Goal: Task Accomplishment & Management: Use online tool/utility

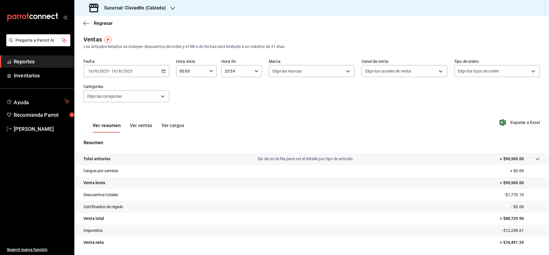
click at [115, 7] on h3 "Sucursal: Clavadito (Calzada)" at bounding box center [132, 8] width 66 height 7
click at [82, 23] on span "Cuerno (Calzada)" at bounding box center [95, 25] width 32 height 6
click at [118, 74] on div "2025-08-16 16 / 8 / 2025 - 2025-08-16 16 / 8 / 2025" at bounding box center [126, 71] width 86 height 12
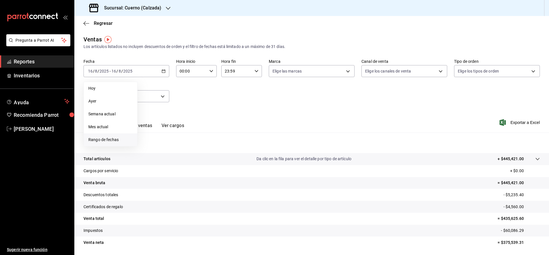
click at [102, 140] on span "Rango de fechas" at bounding box center [110, 140] width 44 height 6
click at [199, 134] on abbr "16" at bounding box center [200, 134] width 4 height 4
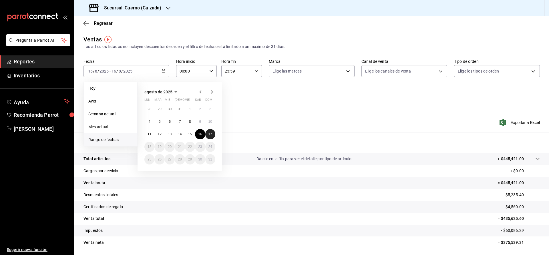
click at [207, 134] on button "17" at bounding box center [210, 134] width 10 height 10
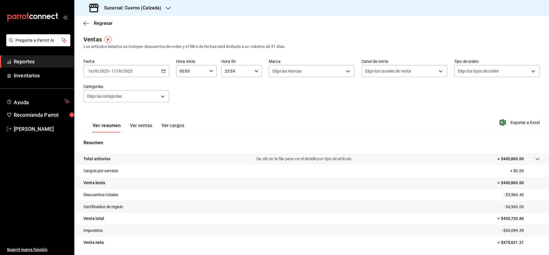
click at [211, 69] on div "00:00 Hora inicio" at bounding box center [196, 71] width 41 height 12
click at [185, 112] on span "05" at bounding box center [186, 113] width 11 height 5
type input "05:00"
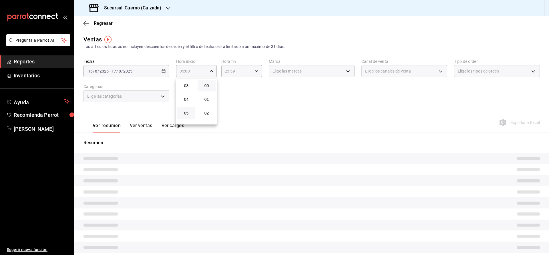
click at [251, 113] on div at bounding box center [274, 127] width 549 height 255
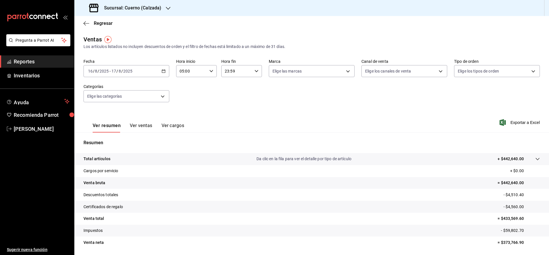
click at [256, 71] on icon "button" at bounding box center [256, 71] width 4 height 4
click at [233, 115] on span "05" at bounding box center [231, 113] width 11 height 5
click at [253, 83] on button "00" at bounding box center [252, 85] width 18 height 11
type input "05:00"
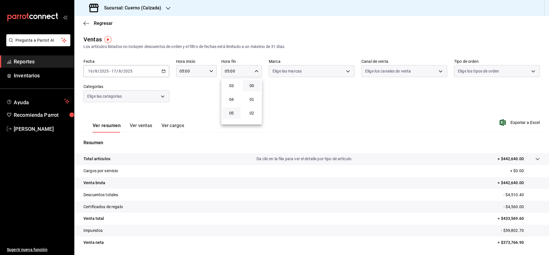
click at [306, 98] on div at bounding box center [274, 127] width 549 height 255
click at [313, 69] on body "Pregunta a Parrot AI Reportes Inventarios Ayuda Recomienda Parrot Julia Morales…" at bounding box center [274, 127] width 549 height 255
click at [294, 112] on span "Cuerno - Calzada" at bounding box center [317, 112] width 67 height 6
type input "b7ae777b-2dfc-42e0-9650-6cefdf37a424"
checkbox input "true"
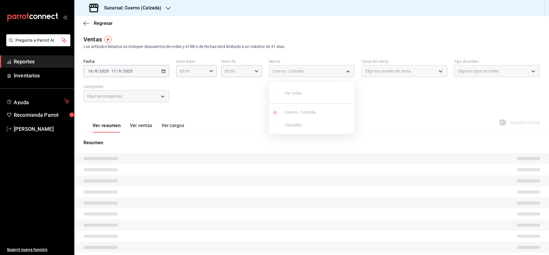
click at [397, 108] on div at bounding box center [274, 127] width 549 height 255
type input "05:00"
type input "b7ae777b-2dfc-42e0-9650-6cefdf37a424"
type input "05:00"
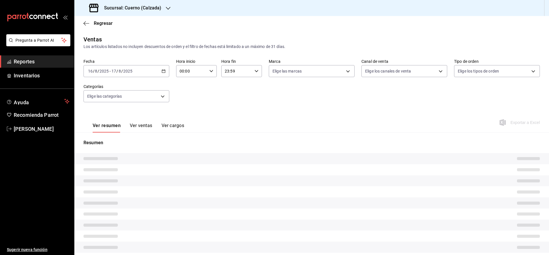
type input "05:00"
type input "b7ae777b-2dfc-42e0-9650-6cefdf37a424"
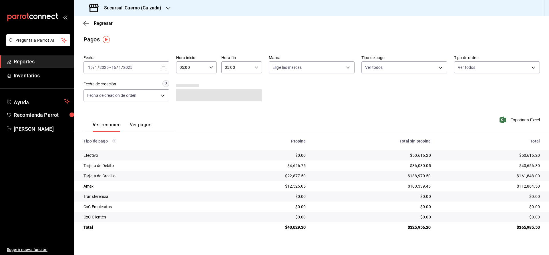
click at [415, 86] on div "Fecha [DATE] [DATE] - [DATE] [DATE] Hora inicio 05:00 Hora inicio Hora fin 05:0…" at bounding box center [311, 80] width 456 height 55
click at [164, 67] on icon "button" at bounding box center [164, 67] width 4 height 4
click at [103, 147] on span "Rango de fechas" at bounding box center [110, 149] width 44 height 6
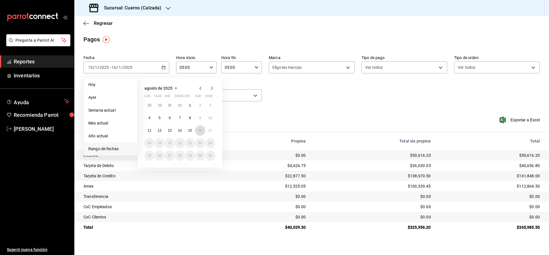
click at [200, 129] on abbr "16" at bounding box center [200, 131] width 4 height 4
click at [210, 128] on button "17" at bounding box center [210, 131] width 10 height 10
type input "00:00"
type input "23:59"
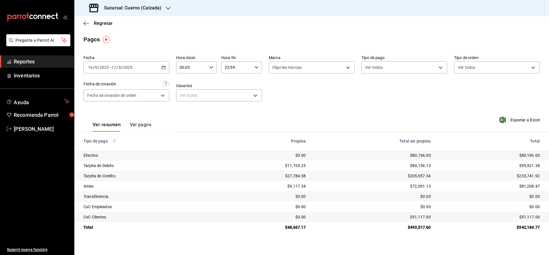
click at [182, 68] on input "00:00" at bounding box center [191, 67] width 31 height 11
click at [187, 112] on span "05" at bounding box center [186, 109] width 11 height 5
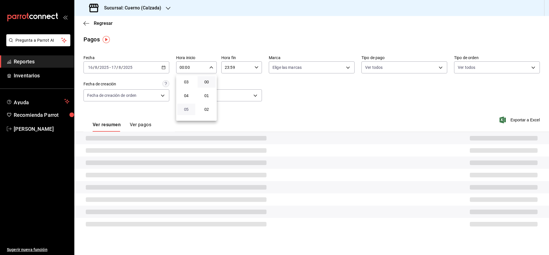
type input "05:00"
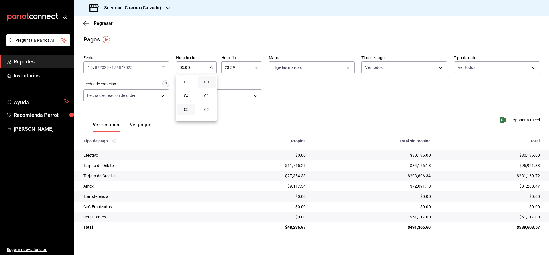
click at [188, 108] on button "05" at bounding box center [186, 109] width 18 height 11
click at [228, 68] on div at bounding box center [274, 127] width 549 height 255
click at [228, 68] on input "23:59" at bounding box center [236, 67] width 31 height 11
click at [232, 108] on button "05" at bounding box center [231, 109] width 18 height 11
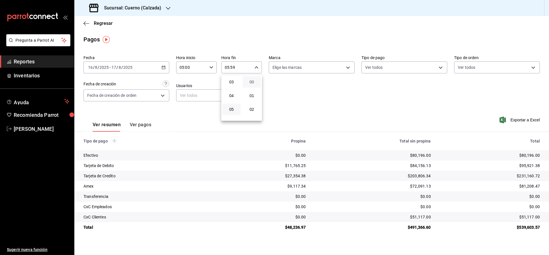
click at [252, 84] on span "00" at bounding box center [251, 82] width 11 height 5
type input "05:00"
click at [234, 112] on span "05" at bounding box center [231, 109] width 11 height 5
click at [285, 81] on div at bounding box center [274, 127] width 549 height 255
click at [286, 73] on body "Pregunta a Parrot AI Reportes Inventarios Ayuda Recomienda Parrot [PERSON_NAME]…" at bounding box center [274, 127] width 549 height 255
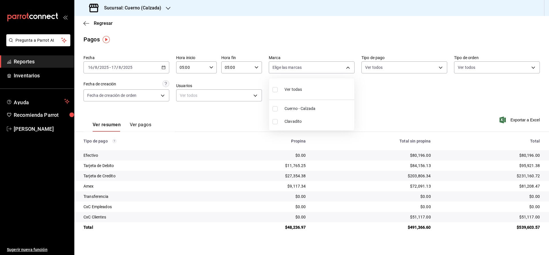
click at [301, 111] on span "Cuerno - Calzada" at bounding box center [317, 109] width 67 height 6
type input "b7ae777b-2dfc-42e0-9650-6cefdf37a424"
checkbox input "true"
click at [415, 71] on div at bounding box center [274, 127] width 549 height 255
click at [29, 62] on span "Reportes" at bounding box center [42, 62] width 56 height 8
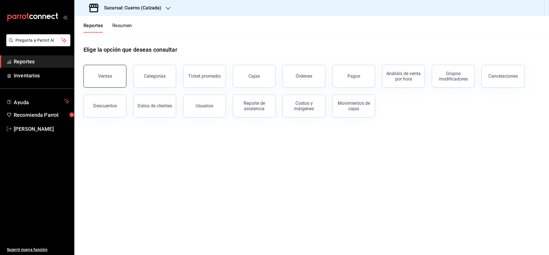
click at [113, 79] on button "Ventas" at bounding box center [104, 76] width 43 height 23
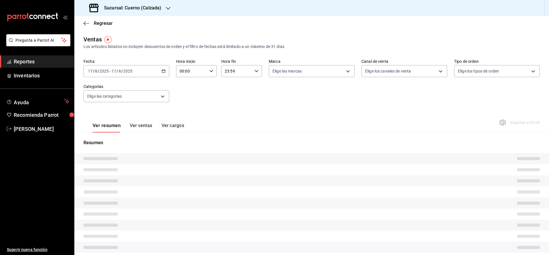
type input "05:00"
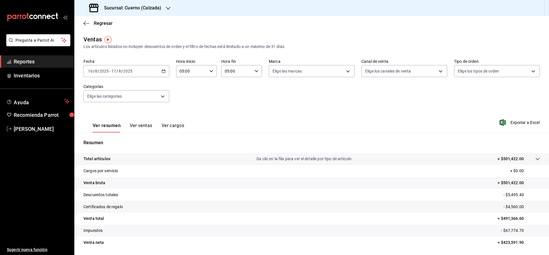
click at [164, 70] on \(Stroke\) "button" at bounding box center [163, 71] width 3 height 3
click at [106, 142] on span "Rango de fechas" at bounding box center [110, 140] width 44 height 6
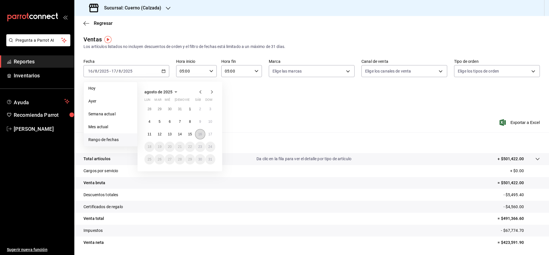
click at [204, 135] on button "16" at bounding box center [200, 134] width 10 height 10
click at [212, 134] on abbr "17" at bounding box center [210, 134] width 4 height 4
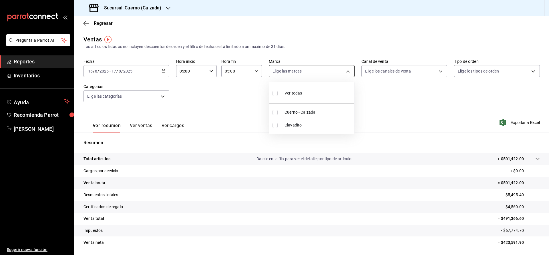
click at [290, 75] on body "Pregunta a Parrot AI Reportes Inventarios Ayuda Recomienda Parrot [PERSON_NAME]…" at bounding box center [274, 127] width 549 height 255
click at [300, 110] on span "Cuerno - Calzada" at bounding box center [317, 112] width 67 height 6
type input "b7ae777b-2dfc-42e0-9650-6cefdf37a424"
checkbox input "true"
click at [378, 71] on div at bounding box center [274, 127] width 549 height 255
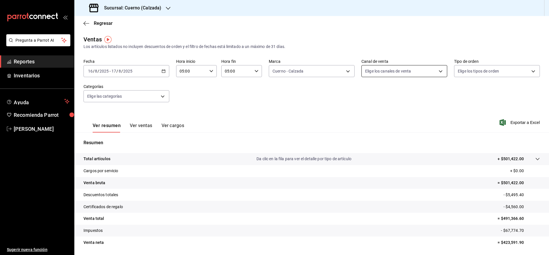
click at [381, 71] on body "Pregunta a Parrot AI Reportes Inventarios Ayuda Recomienda Parrot [PERSON_NAME]…" at bounding box center [274, 127] width 549 height 255
click at [388, 92] on span "Ver todos" at bounding box center [385, 93] width 17 height 6
type input "PARROT,UBER_EATS,RAPPI,DIDI_FOOD,ONLINE"
checkbox input "true"
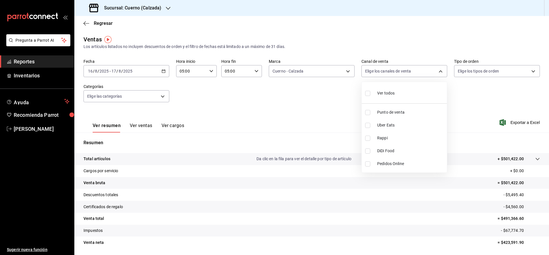
checkbox input "true"
click at [531, 73] on div at bounding box center [274, 127] width 549 height 255
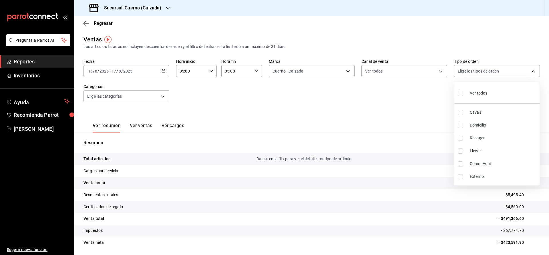
click at [535, 72] on body "Pregunta a Parrot AI Reportes Inventarios Ayuda Recomienda Parrot [PERSON_NAME]…" at bounding box center [274, 127] width 549 height 255
click at [492, 94] on li "Ver todos" at bounding box center [496, 92] width 85 height 17
type input "45550569-3ed2-40ec-865f-a78a43aad0fb,ed9744db-0daf-4564-a5b3-b3442505d928,23f9e…"
checkbox input "true"
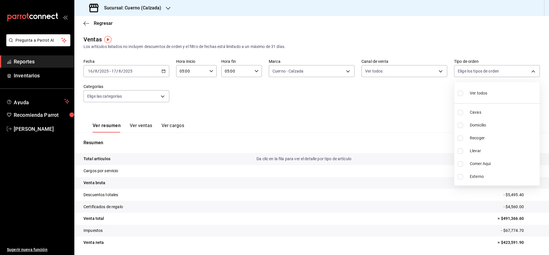
checkbox input "true"
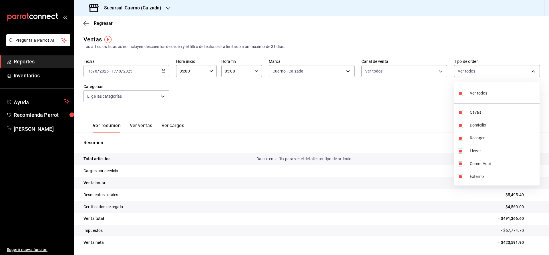
click at [424, 100] on div at bounding box center [274, 127] width 549 height 255
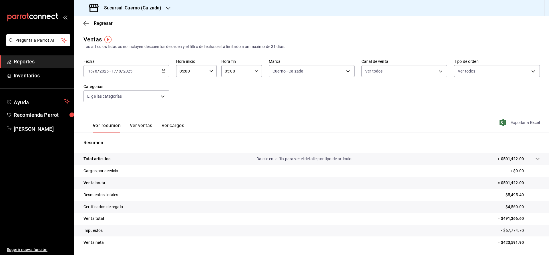
click at [523, 123] on span "Exportar a Excel" at bounding box center [520, 122] width 39 height 7
click at [24, 63] on span "Reportes" at bounding box center [42, 62] width 56 height 8
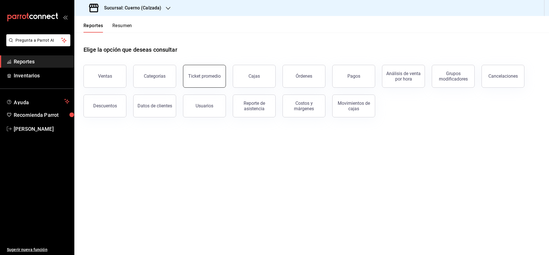
click at [212, 85] on button "Ticket promedio" at bounding box center [204, 76] width 43 height 23
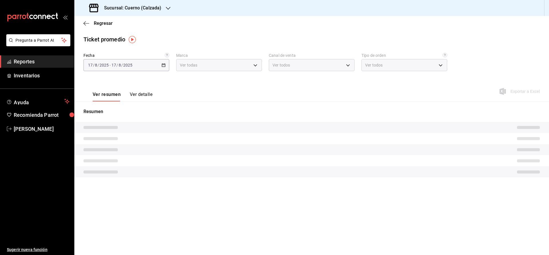
type input "b7ae777b-2dfc-42e0-9650-6cefdf37a424,c000f1c0-fb9f-4016-8e6a-f0d1e83e893d"
type input "PARROT,UBER_EATS,RAPPI,DIDI_FOOD,ONLINE"
type input "45550569-3ed2-40ec-865f-a78a43aad0fb,ed9744db-0daf-4564-a5b3-b3442505d928,23f9e…"
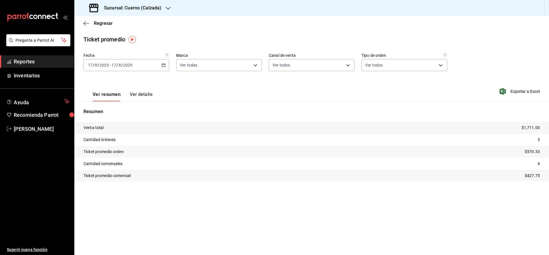
click at [163, 63] on icon "button" at bounding box center [164, 65] width 4 height 4
click at [102, 134] on span "Rango de fechas" at bounding box center [110, 134] width 44 height 6
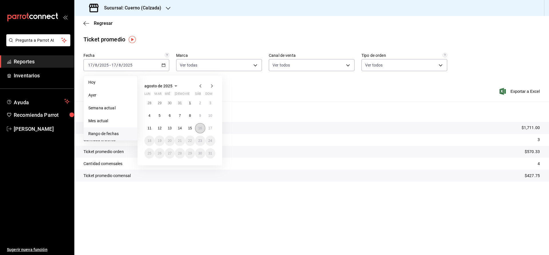
click at [199, 130] on abbr "16" at bounding box center [200, 128] width 4 height 4
click at [208, 129] on button "17" at bounding box center [210, 128] width 10 height 10
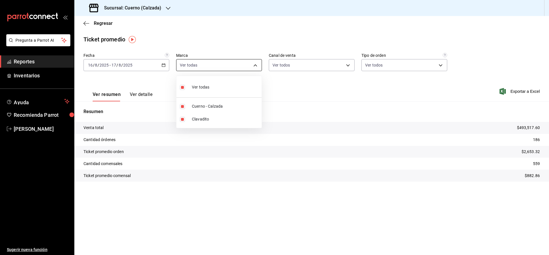
click at [197, 65] on body "Pregunta a Parrot AI Reportes Inventarios Ayuda Recomienda Parrot [PERSON_NAME]…" at bounding box center [274, 127] width 549 height 255
click at [207, 116] on span "Clavadito" at bounding box center [225, 119] width 67 height 6
type input "b7ae777b-2dfc-42e0-9650-6cefdf37a424"
checkbox input "false"
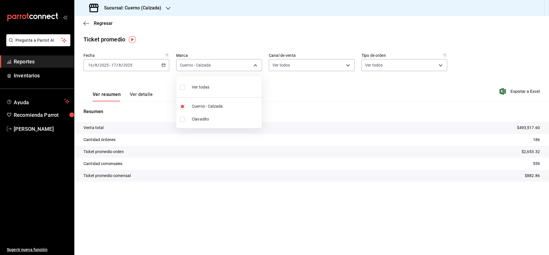
click at [434, 90] on div at bounding box center [274, 127] width 549 height 255
click at [17, 62] on span "Reportes" at bounding box center [42, 62] width 56 height 8
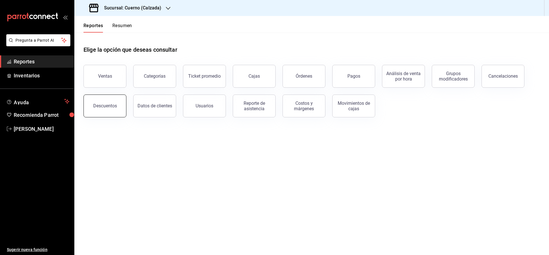
click at [119, 110] on button "Descuentos" at bounding box center [104, 106] width 43 height 23
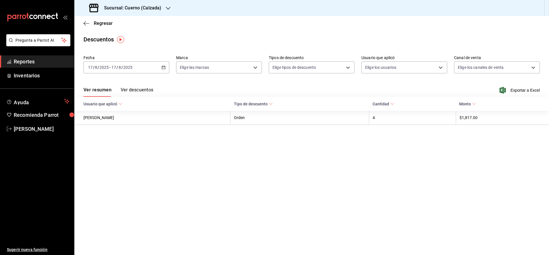
click at [163, 67] on icon "button" at bounding box center [164, 67] width 4 height 4
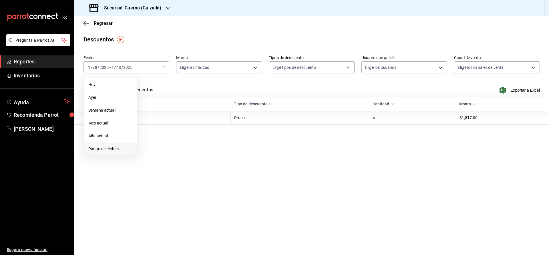
click at [105, 147] on span "Rango de fechas" at bounding box center [110, 149] width 44 height 6
click at [208, 130] on button "17" at bounding box center [210, 131] width 10 height 10
click at [202, 130] on abbr "16" at bounding box center [200, 131] width 4 height 4
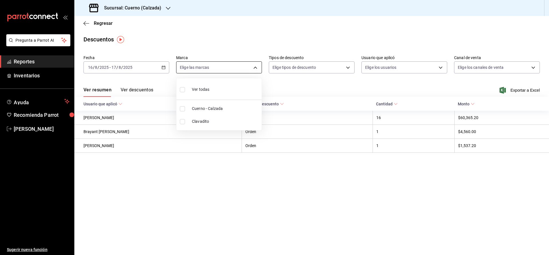
click at [254, 67] on body "Pregunta a Parrot AI Reportes Inventarios Ayuda Recomienda Parrot [PERSON_NAME]…" at bounding box center [274, 127] width 549 height 255
click at [221, 107] on span "Cuerno - Calzada" at bounding box center [225, 109] width 67 height 6
type input "b7ae777b-2dfc-42e0-9650-6cefdf37a424"
checkbox input "true"
click at [347, 66] on div at bounding box center [274, 127] width 549 height 255
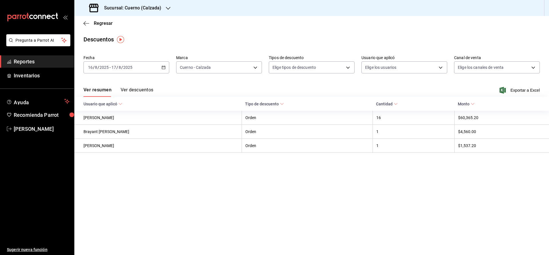
click at [347, 67] on body "Pregunta a Parrot AI Reportes Inventarios Ayuda Recomienda Parrot [PERSON_NAME]…" at bounding box center [274, 127] width 549 height 255
click at [393, 80] on div at bounding box center [274, 127] width 549 height 255
click at [347, 67] on body "Pregunta a Parrot AI Reportes Inventarios Ayuda Recomienda Parrot [PERSON_NAME]…" at bounding box center [274, 127] width 549 height 255
click at [297, 87] on span "Orden" at bounding box center [316, 86] width 66 height 6
type input "ORDER"
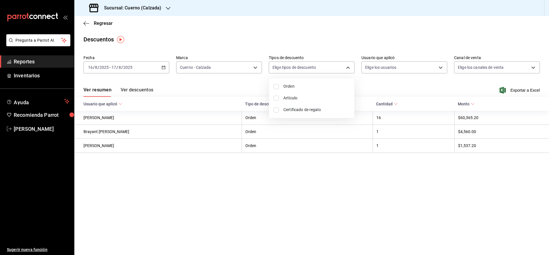
checkbox input "true"
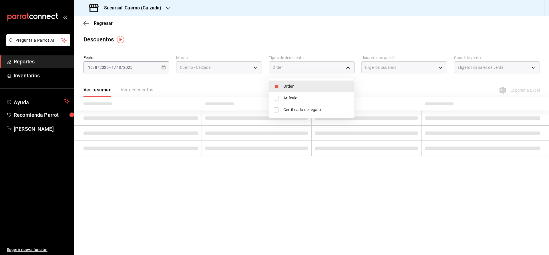
click at [293, 101] on li "Artículo" at bounding box center [311, 98] width 85 height 12
type input "ORDER,ORDER_ITEM"
checkbox input "true"
click at [294, 110] on span "Certificado de regalo" at bounding box center [316, 110] width 66 height 6
type input "ORDER,ORDER_ITEM,CARD_REWARD"
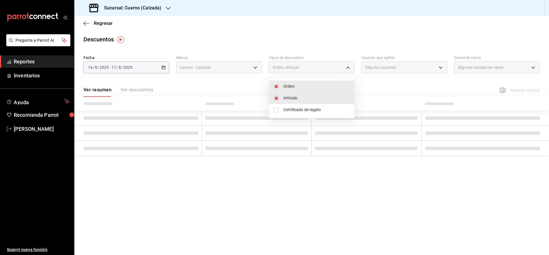
checkbox input "true"
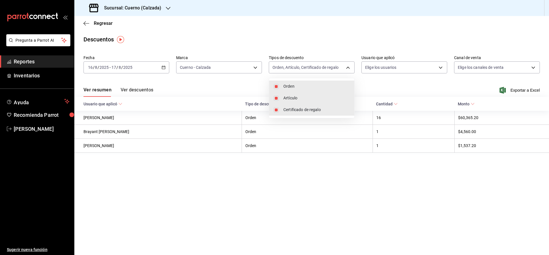
click at [400, 72] on div at bounding box center [274, 127] width 549 height 255
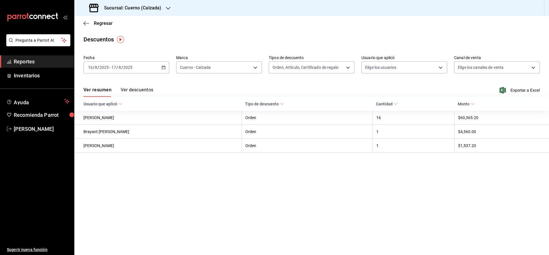
click at [390, 68] on body "Pregunta a Parrot AI Reportes Inventarios Ayuda Recomienda Parrot [PERSON_NAME]…" at bounding box center [274, 127] width 549 height 255
click at [427, 66] on body "Pregunta a Parrot AI Reportes Inventarios Ayuda Recomienda Parrot [PERSON_NAME]…" at bounding box center [274, 127] width 549 height 255
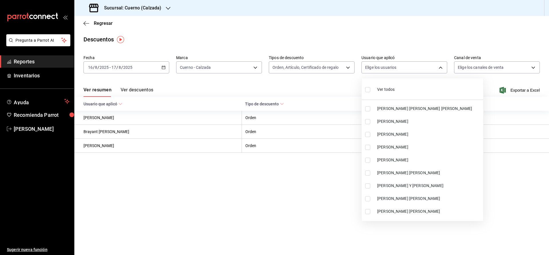
click at [390, 89] on span "Ver todos" at bounding box center [385, 90] width 17 height 6
click at [500, 67] on div at bounding box center [274, 127] width 549 height 255
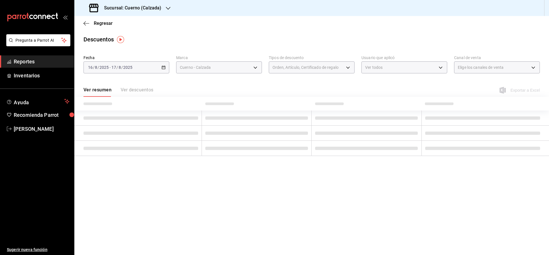
type input "2bde09ca-9ead-4f27-ac2f-bfde6d9e554d,ed9b9e50-a978-44e8-8c30-be5aebe78e59,0b3bc…"
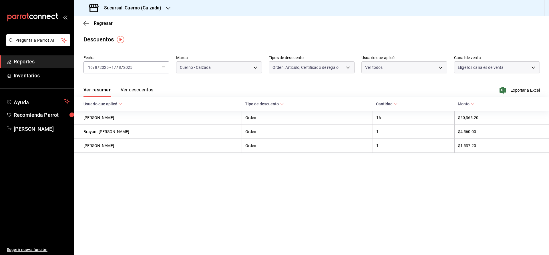
click at [492, 64] on body "Pregunta a Parrot AI Reportes Inventarios Ayuda Recomienda Parrot [PERSON_NAME]…" at bounding box center [274, 127] width 549 height 255
click at [492, 67] on div at bounding box center [274, 127] width 549 height 255
click at [492, 67] on body "Pregunta a Parrot AI Reportes Inventarios Ayuda Recomienda Parrot [PERSON_NAME]…" at bounding box center [274, 127] width 549 height 255
click at [471, 88] on span "Ver todos" at bounding box center [478, 90] width 17 height 6
type input "PARROT,UBER_EATS,RAPPI,DIDI_FOOD,ONLINE"
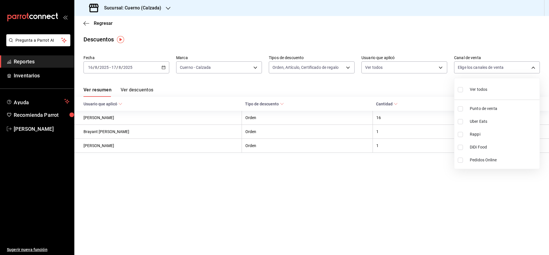
checkbox input "true"
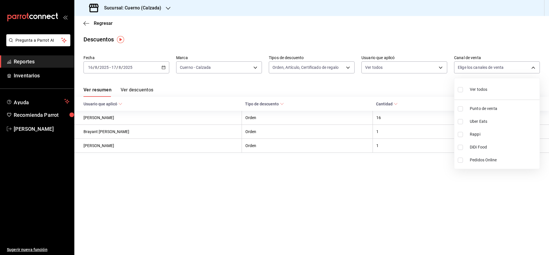
checkbox input "true"
click at [435, 84] on div at bounding box center [274, 127] width 549 height 255
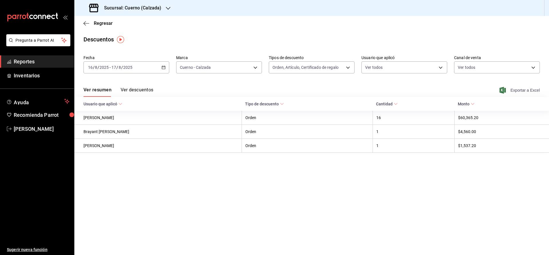
click at [512, 91] on span "Exportar a Excel" at bounding box center [520, 90] width 39 height 7
click at [18, 61] on span "Reportes" at bounding box center [42, 62] width 56 height 8
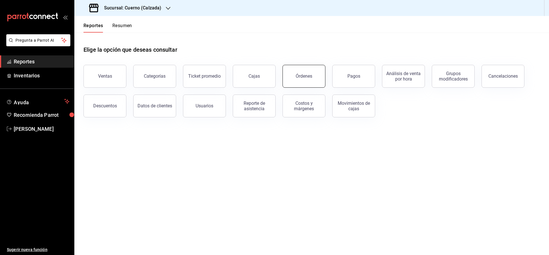
click at [303, 79] on button "Órdenes" at bounding box center [303, 76] width 43 height 23
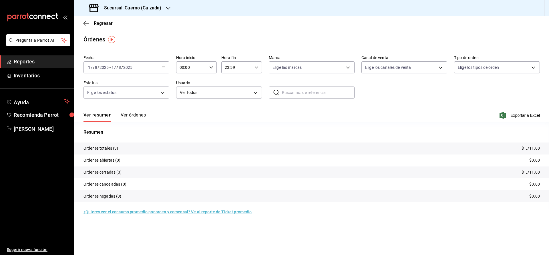
click at [165, 66] on icon "button" at bounding box center [164, 67] width 4 height 4
click at [106, 150] on span "Rango de fechas" at bounding box center [110, 149] width 44 height 6
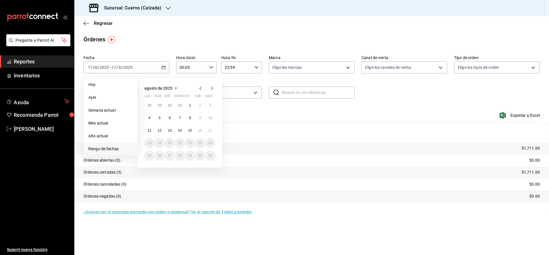
click at [200, 131] on abbr "16" at bounding box center [200, 131] width 4 height 4
click at [211, 130] on abbr "17" at bounding box center [210, 131] width 4 height 4
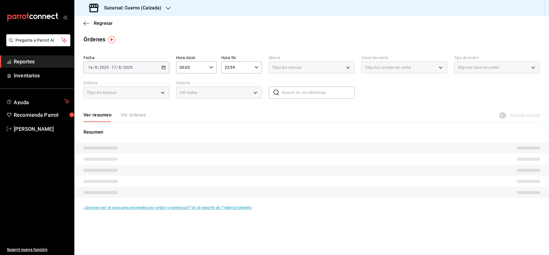
click at [190, 92] on span "Ver todos" at bounding box center [215, 93] width 71 height 6
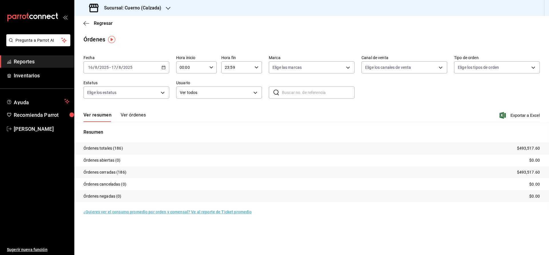
click at [186, 65] on input "00:00" at bounding box center [191, 67] width 31 height 11
click at [188, 111] on span "05" at bounding box center [186, 109] width 11 height 5
type input "05:00"
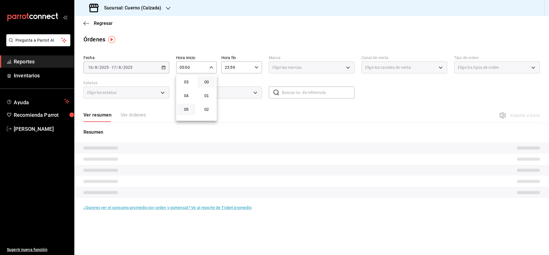
click at [228, 69] on div at bounding box center [274, 127] width 549 height 255
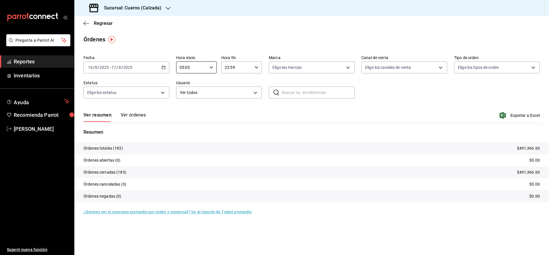
click at [228, 69] on div at bounding box center [274, 127] width 549 height 255
click at [228, 69] on input "23:59" at bounding box center [236, 67] width 31 height 11
click at [231, 110] on span "05" at bounding box center [231, 109] width 11 height 5
click at [253, 84] on span "00" at bounding box center [251, 82] width 11 height 5
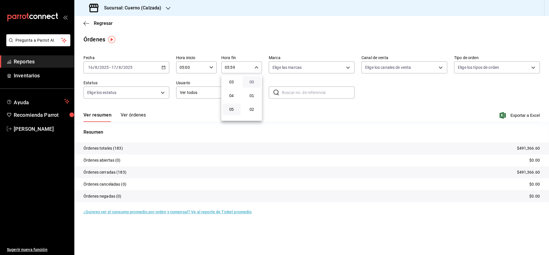
type input "05:00"
click at [320, 65] on div at bounding box center [274, 127] width 549 height 255
click at [318, 65] on body "Pregunta a Parrot AI Reportes Inventarios Ayuda Recomienda Parrot [PERSON_NAME]…" at bounding box center [274, 127] width 549 height 255
click at [298, 89] on span "Ver todas" at bounding box center [292, 90] width 17 height 6
type input "b7ae777b-2dfc-42e0-9650-6cefdf37a424,c000f1c0-fb9f-4016-8e6a-f0d1e83e893d"
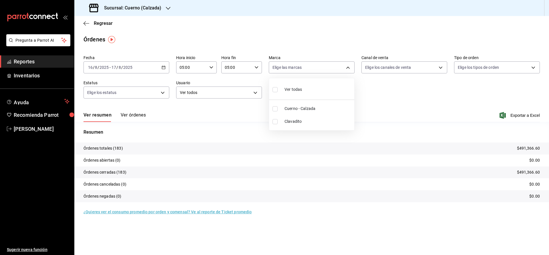
checkbox input "true"
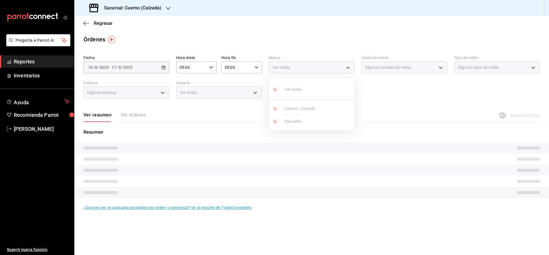
click at [293, 120] on ul "Ver todas Cuerno - Calzada Clavadito" at bounding box center [311, 104] width 85 height 52
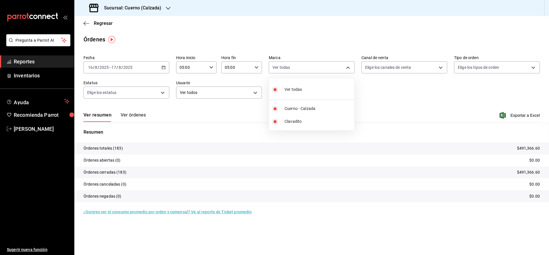
click at [293, 120] on span "Clavadito" at bounding box center [317, 122] width 67 height 6
type input "b7ae777b-2dfc-42e0-9650-6cefdf37a424"
checkbox input "false"
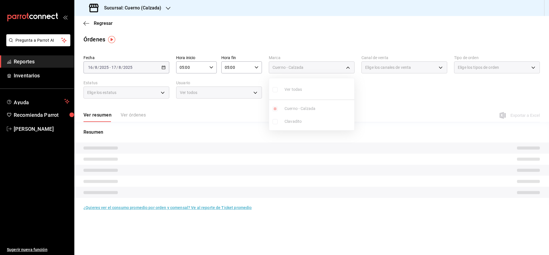
click at [411, 65] on div at bounding box center [274, 127] width 549 height 255
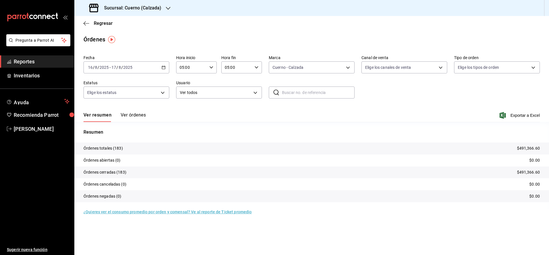
click at [411, 65] on body "Pregunta a Parrot AI Reportes Inventarios Ayuda Recomienda Parrot [PERSON_NAME]…" at bounding box center [274, 127] width 549 height 255
click at [390, 91] on span "Ver todos" at bounding box center [385, 90] width 17 height 6
type input "PARROT,UBER_EATS,RAPPI,DIDI_FOOD,ONLINE"
checkbox input "true"
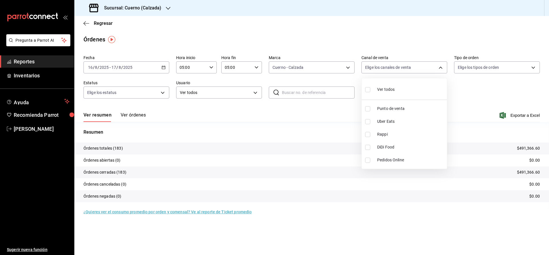
checkbox input "true"
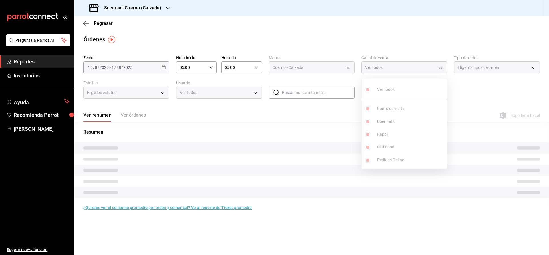
click at [496, 67] on div at bounding box center [274, 127] width 549 height 255
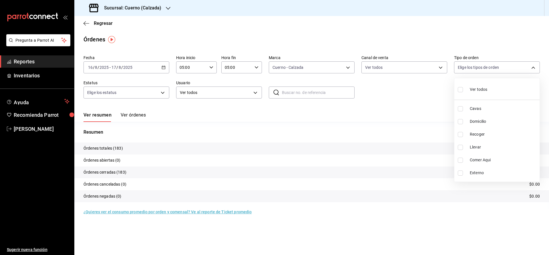
click at [496, 67] on body "Pregunta a Parrot AI Reportes Inventarios Ayuda Recomienda Parrot [PERSON_NAME]…" at bounding box center [274, 127] width 549 height 255
click at [476, 91] on span "Ver todos" at bounding box center [478, 90] width 17 height 6
type input "45550569-3ed2-40ec-865f-a78a43aad0fb,ed9744db-0daf-4564-a5b3-b3442505d928,23f9e…"
checkbox input "true"
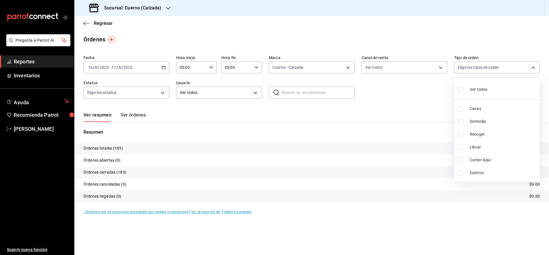
checkbox input "true"
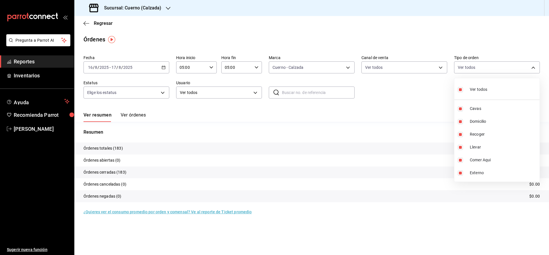
click at [410, 105] on div at bounding box center [274, 127] width 549 height 255
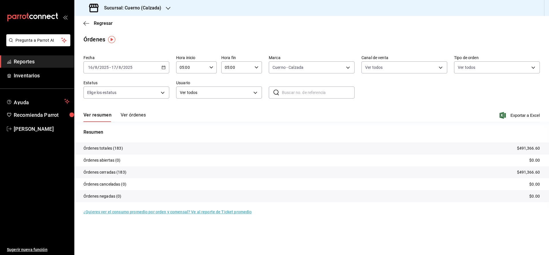
click at [324, 96] on input "text" at bounding box center [318, 92] width 73 height 11
paste input "160825-P-0172"
type input "160825-P-0172"
click at [520, 116] on span "Exportar a Excel" at bounding box center [520, 115] width 39 height 7
click at [407, 94] on div "Fecha [DATE] [DATE] - [DATE] [DATE] Hora inicio 05:00 Hora inicio Hora fin 05:0…" at bounding box center [311, 79] width 456 height 53
